Goal: Task Accomplishment & Management: Manage account settings

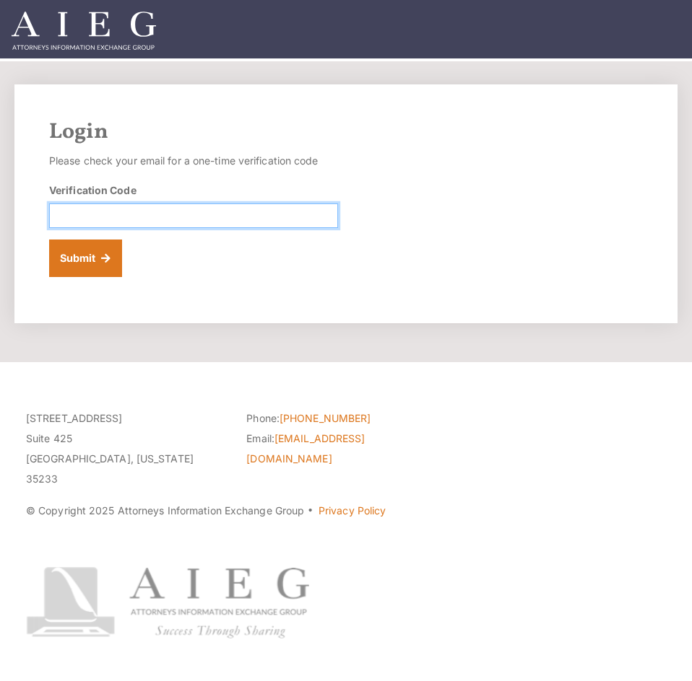
click at [137, 218] on input "Verification Code" at bounding box center [193, 216] width 289 height 25
click at [149, 219] on input "Verification Code" at bounding box center [193, 216] width 289 height 25
paste input "640254"
type input "640254"
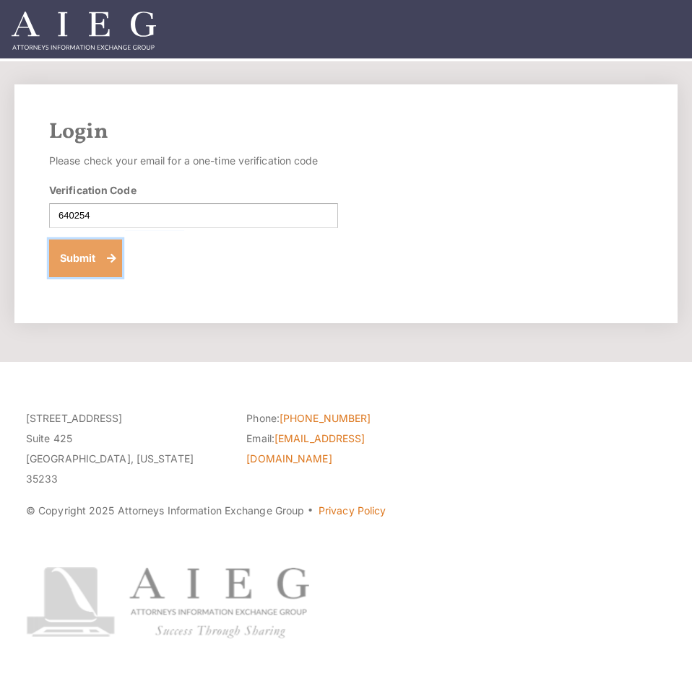
click at [82, 258] on button "Submit" at bounding box center [85, 259] width 73 height 38
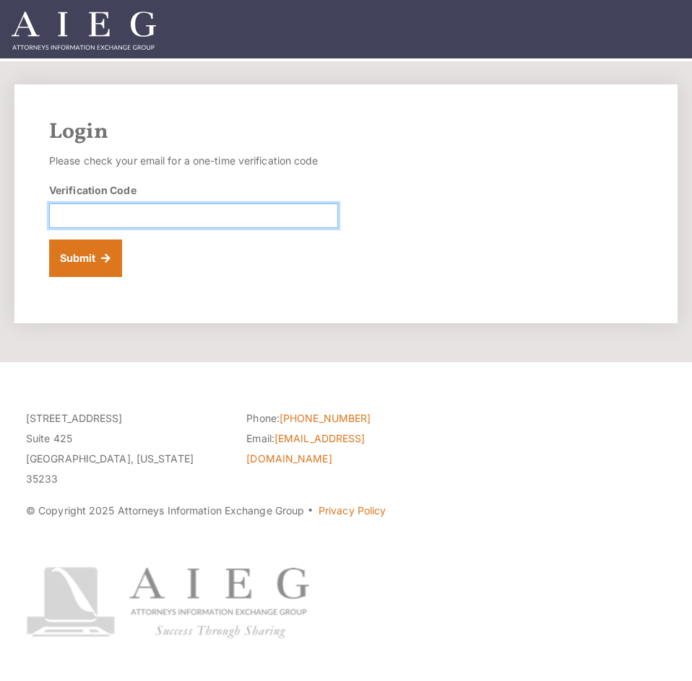
click at [156, 210] on input "Verification Code" at bounding box center [193, 216] width 289 height 25
click at [144, 217] on input "Verification Code" at bounding box center [193, 216] width 289 height 25
paste input "556168"
type input "556168"
click at [49, 240] on button "Submit" at bounding box center [85, 259] width 73 height 38
